Goal: Complete application form

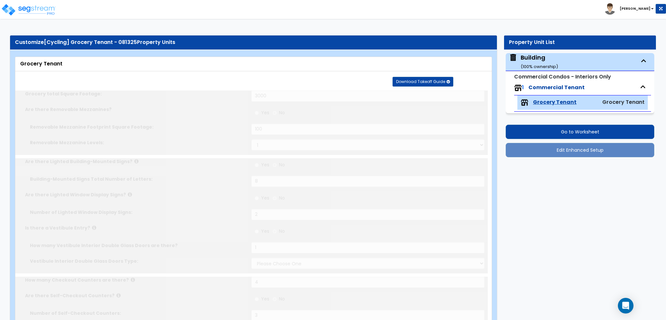
type input "3000"
radio input "true"
type input "100"
radio input "true"
type input "8"
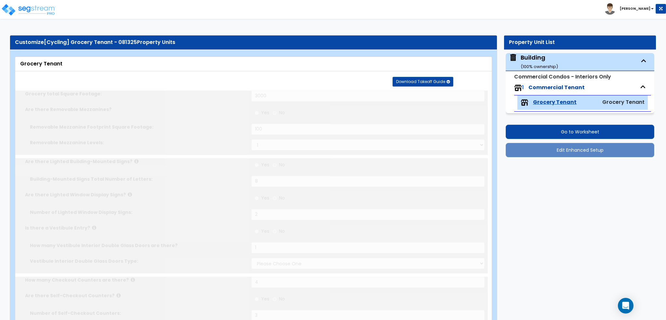
radio input "true"
type input "2"
radio input "true"
type input "1"
select select "1"
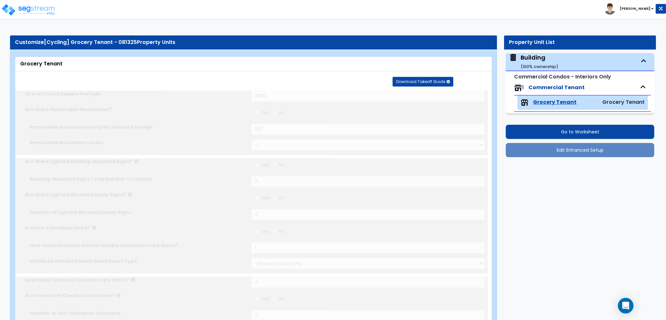
type input "4"
radio input "true"
type input "3"
radio input "true"
type input "400"
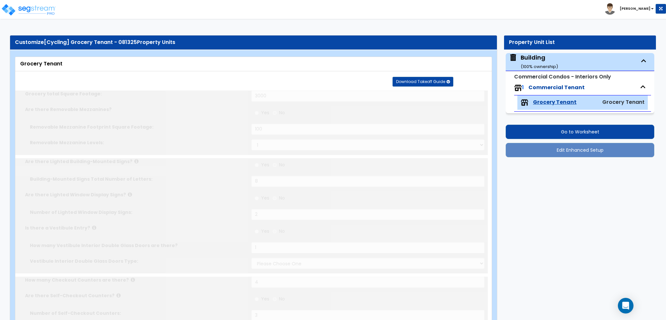
type input "15"
radio input "true"
type input "2"
type input "6"
radio input "true"
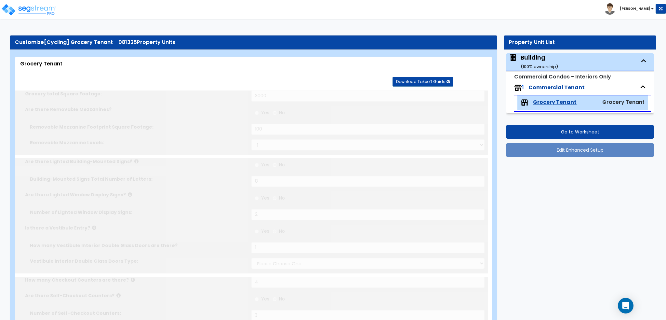
type input "1"
select select "2"
radio input "true"
type input "1"
select select "2"
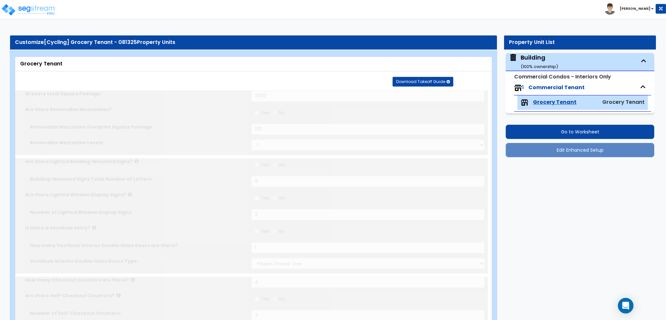
radio input "true"
type input "10"
radio input "true"
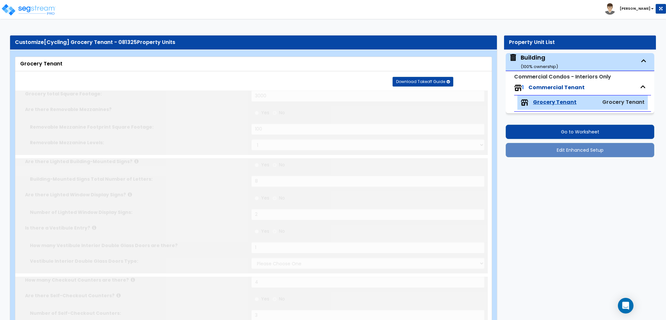
type input "3"
type input "15"
radio input "true"
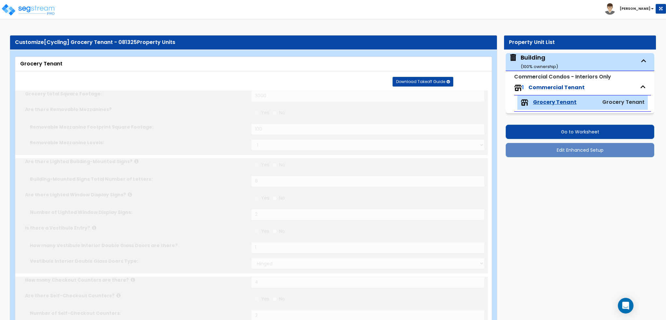
type input "10"
radio input "true"
type input "10"
radio input "true"
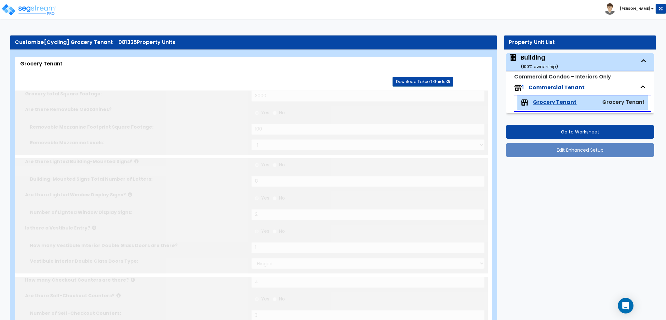
radio input "true"
type input "400"
type input "10"
type input "2"
radio input "true"
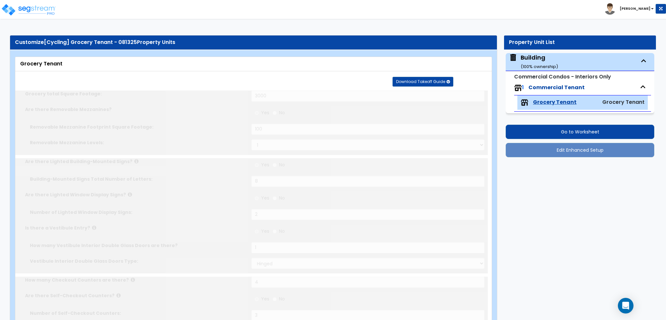
type input "6"
radio input "true"
type input "2"
radio input "true"
type input "2"
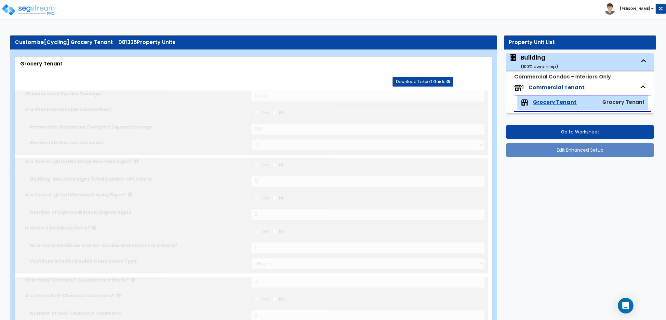
select select "2"
radio input "true"
type input "1"
select select "1"
radio input "true"
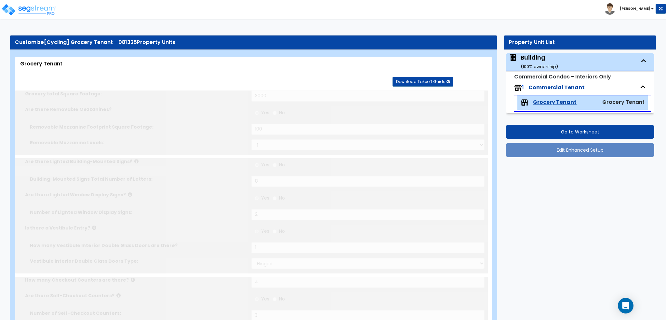
type input "400"
radio input "true"
type input "1"
radio input "true"
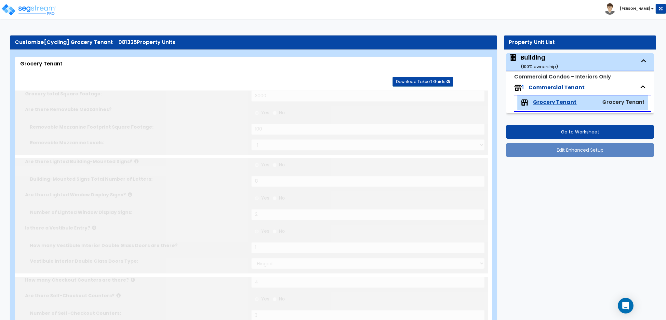
type input "1"
radio input "true"
type input "1"
radio input "true"
type input "1"
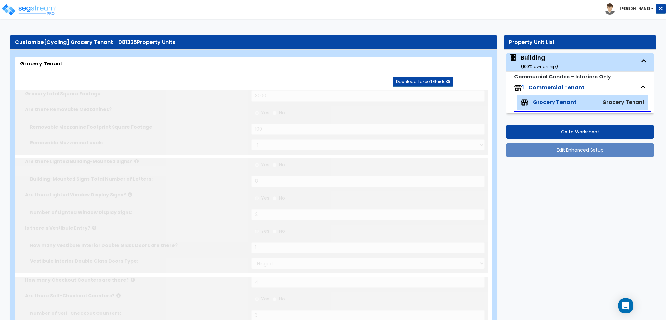
radio input "true"
type input "1"
radio input "true"
type input "1"
radio input "true"
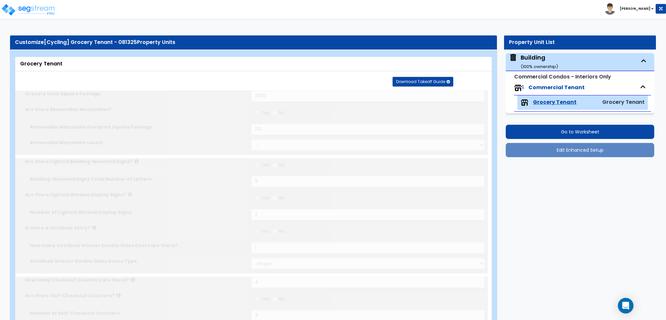
type input "3"
radio input "true"
type input "2"
radio input "true"
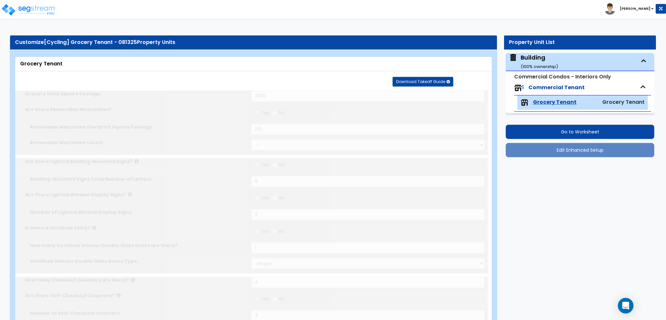
type input "1"
select select "2"
radio input "true"
type input "1"
select select "2"
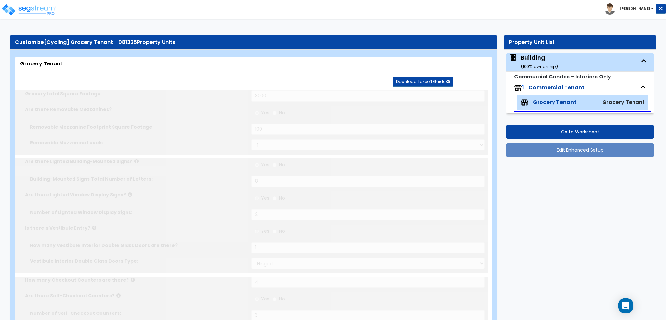
select select "1"
type input "8"
type input "1"
radio input "true"
type input "1"
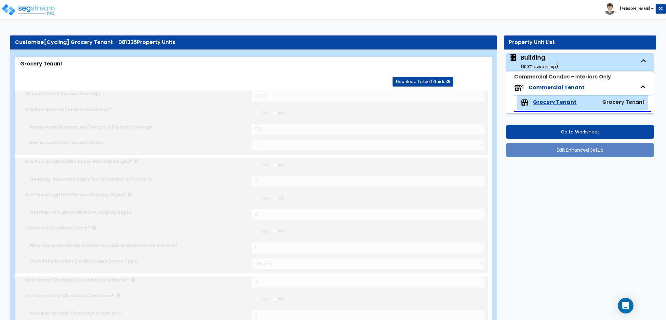
radio input "true"
type input "4"
radio input "true"
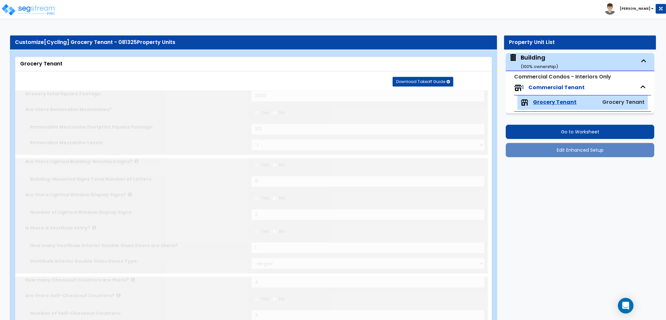
select select "2"
radio input "true"
type input "16"
radio input "true"
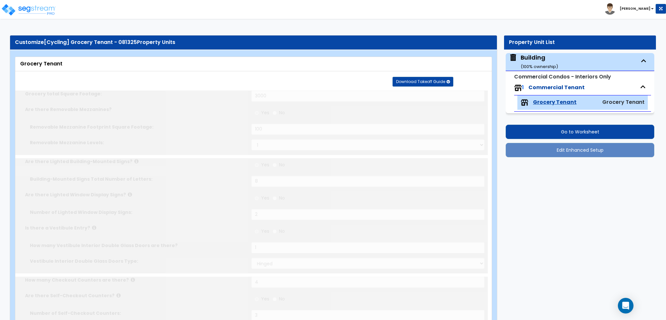
type input "4"
type input "6"
radio input "true"
select select "4"
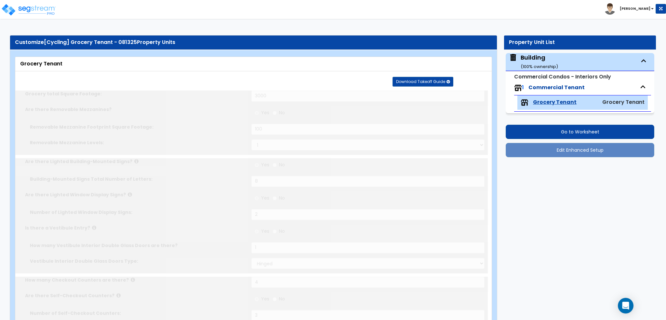
type input "10"
radio input "true"
type input "1"
radio input "true"
type input "30"
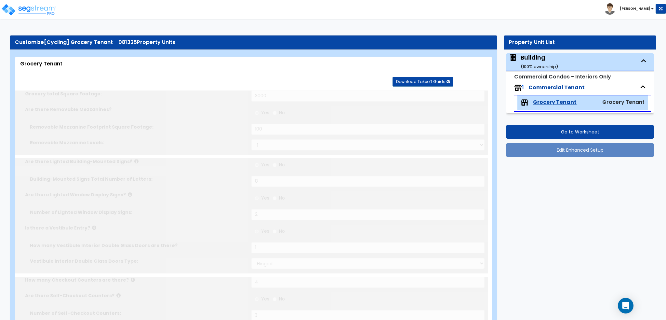
select select "2"
radio input "true"
type input "200"
select select "4"
type input "8"
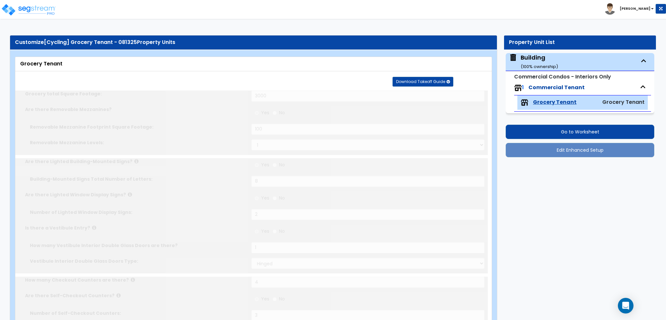
type input "8"
type input "2"
radio input "true"
type input "2"
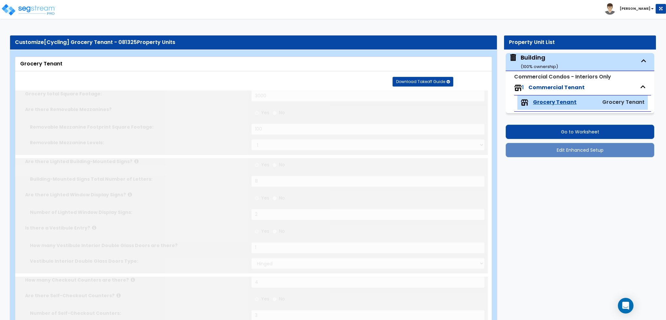
radio input "true"
type input "100"
select select "1"
radio input "true"
type input "1"
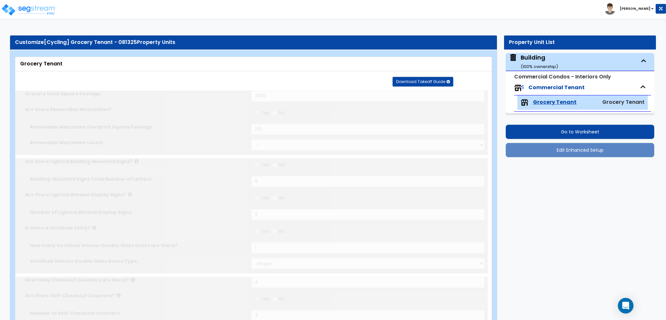
type input "1"
radio input "true"
type input "2"
radio input "true"
type input "1"
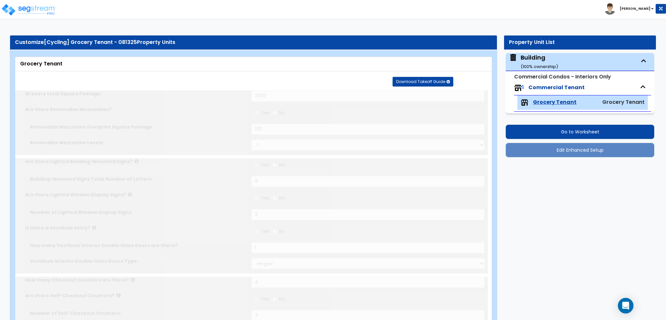
radio input "true"
select select "3"
select select "1"
type input "60"
select select "2"
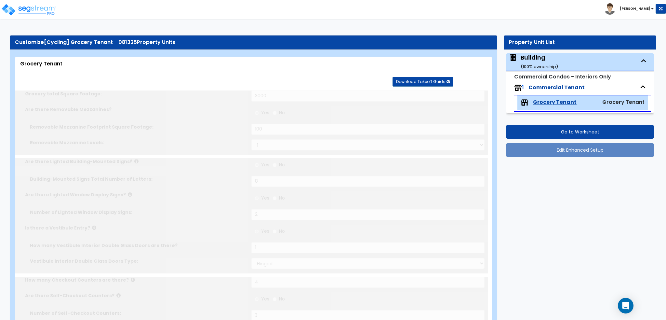
type input "20"
select select "3"
radio input "true"
type input "50"
radio input "true"
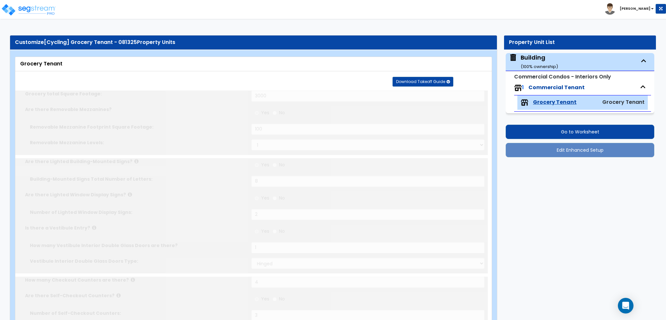
select select "1"
type input "250"
radio input "true"
select select "1"
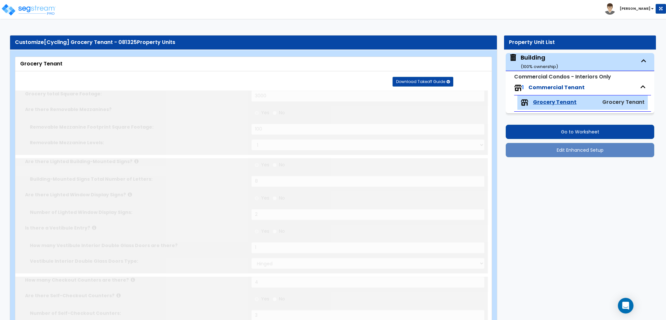
type input "200"
radio input "true"
select select "1"
type input "100"
radio input "true"
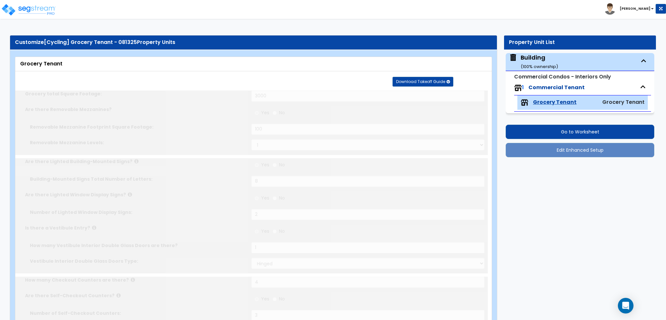
radio input "true"
select select "5"
type input "50"
radio input "true"
select select "5"
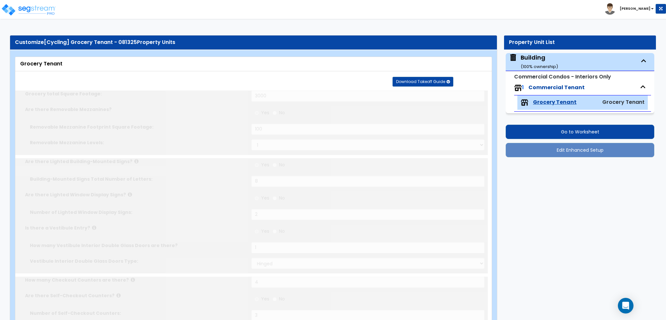
type input "50"
radio input "true"
type input "50"
radio input "true"
select select "2"
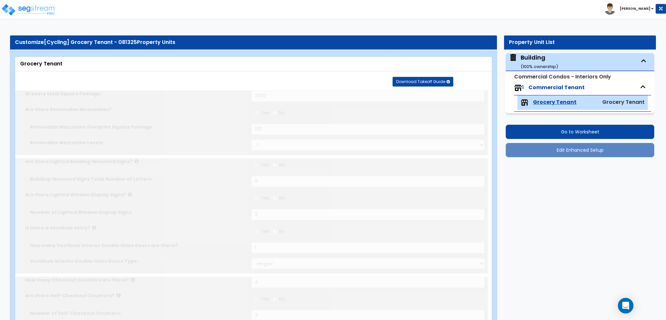
type input "50"
radio input "true"
type input "150"
radio input "true"
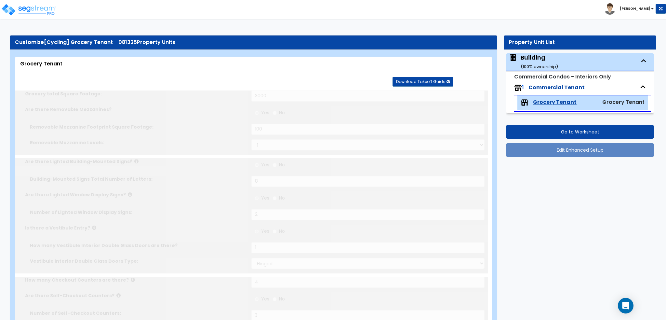
type input "50"
radio input "true"
type input "50"
select select "1"
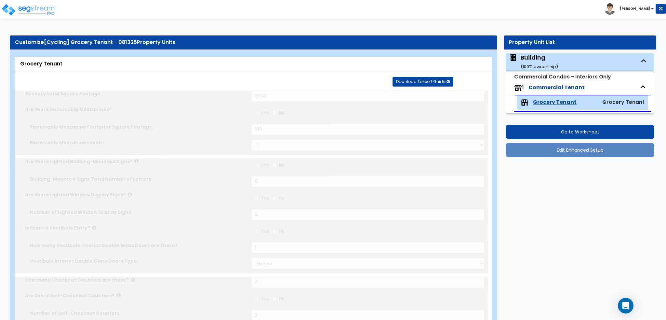
select select "1"
radio input "true"
select select "2"
type input "75"
radio input "true"
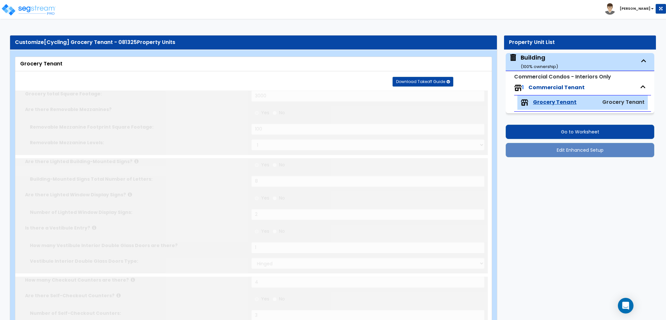
type input "1"
type input "8"
select select "2"
select select "1"
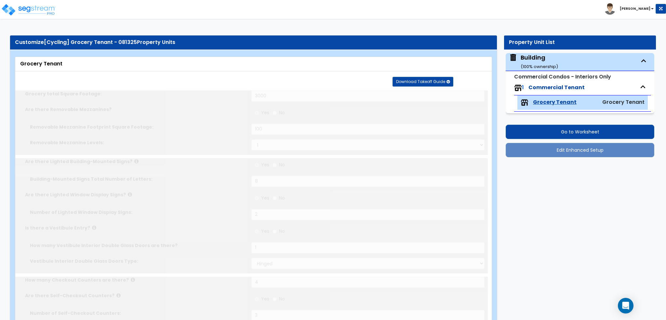
radio input "true"
type input "16"
type input "4"
type input "1"
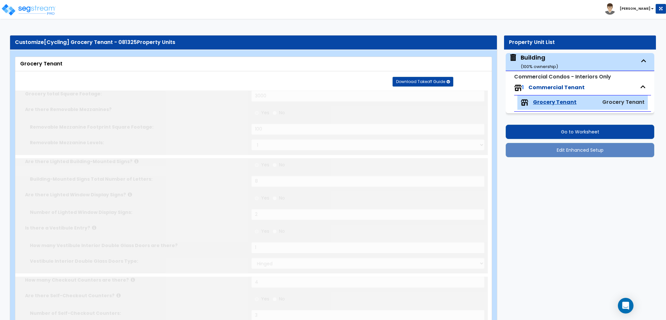
radio input "true"
type input "3"
radio input "true"
type input "1"
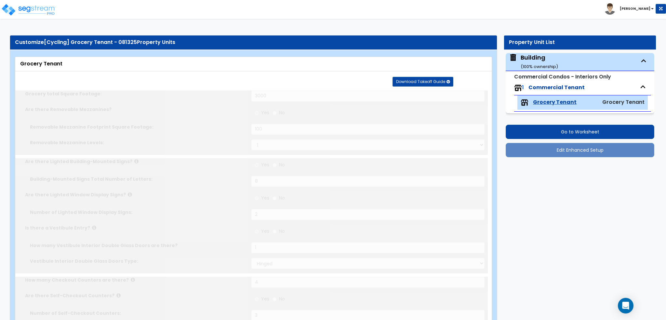
type input "3"
radio input "true"
type input "200"
select select "3"
radio input "true"
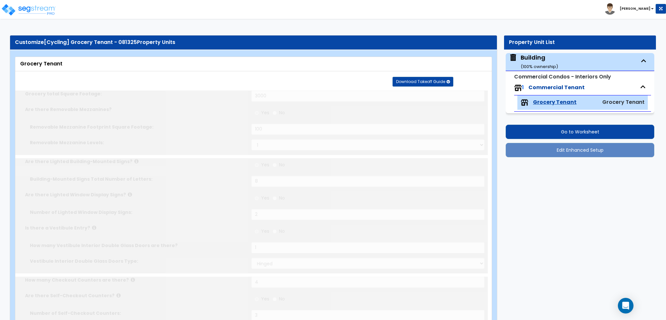
type input "1"
type input "200"
type input "1"
select select "1"
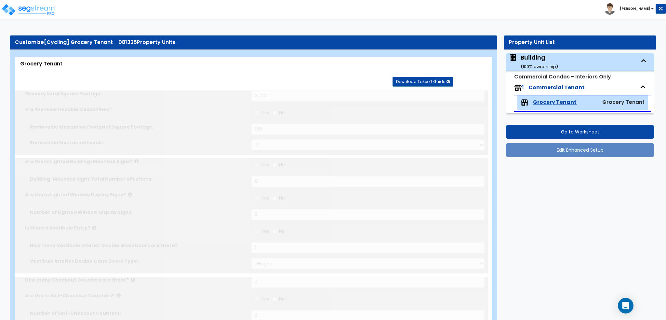
type input "1"
radio input "true"
type input "1"
radio input "true"
type input "1"
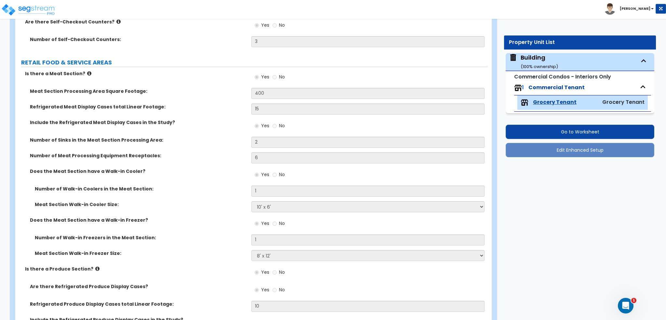
scroll to position [423, 0]
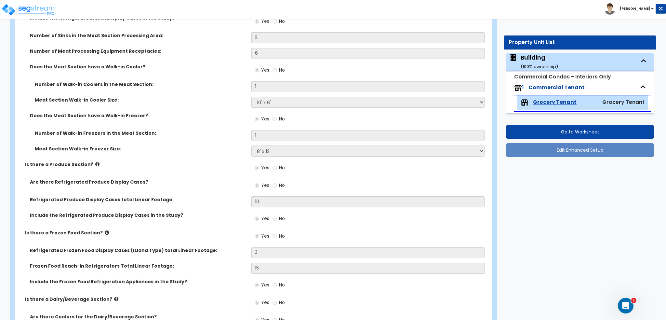
drag, startPoint x: 235, startPoint y: 160, endPoint x: 238, endPoint y: 157, distance: 4.2
click at [235, 160] on div "Meat Section Walk-in Freezer Size: Please Choose an Approximate Size 8' x 8' 8'…" at bounding box center [251, 153] width 473 height 16
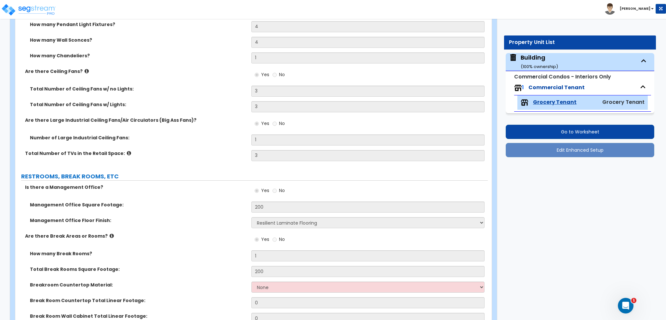
scroll to position [3269, 0]
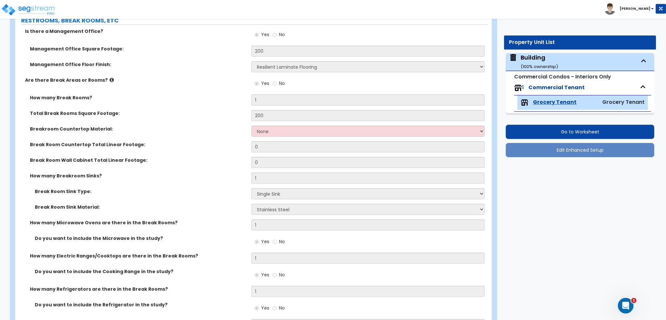
click at [167, 184] on div "How many Breakroom Sinks? 1" at bounding box center [251, 180] width 473 height 16
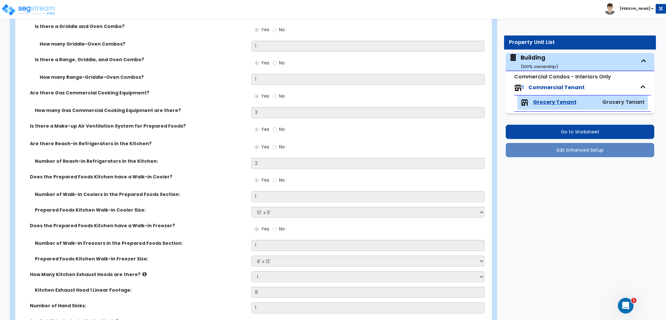
scroll to position [1267, 0]
